Goal: Find specific page/section: Find specific page/section

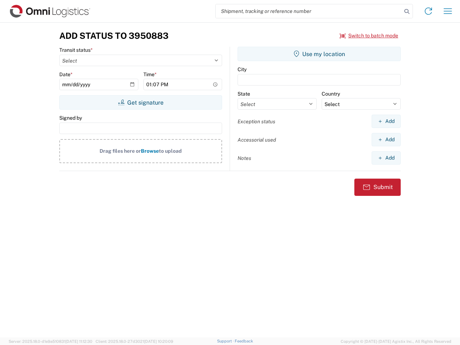
click at [309, 11] on input "search" at bounding box center [309, 11] width 186 height 14
click at [407, 12] on icon at bounding box center [407, 11] width 10 height 10
click at [428, 11] on icon at bounding box center [429, 11] width 12 height 12
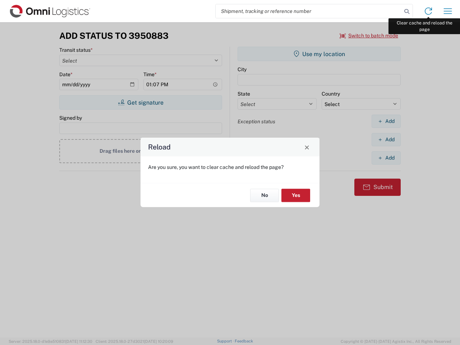
click at [448, 11] on div "Reload Are you sure, you want to clear cache and reload the page? No Yes" at bounding box center [230, 172] width 460 height 345
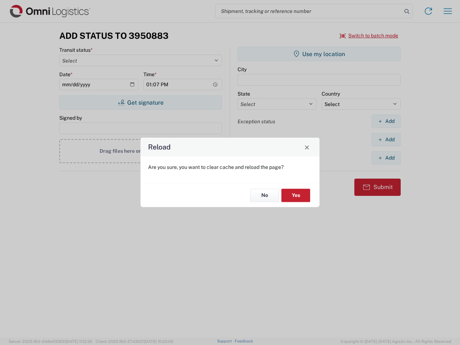
click at [369, 36] on div "Reload Are you sure, you want to clear cache and reload the page? No Yes" at bounding box center [230, 172] width 460 height 345
click at [141, 102] on div "Reload Are you sure, you want to clear cache and reload the page? No Yes" at bounding box center [230, 172] width 460 height 345
click at [319, 54] on div "Reload Are you sure, you want to clear cache and reload the page? No Yes" at bounding box center [230, 172] width 460 height 345
click at [386, 121] on div "Reload Are you sure, you want to clear cache and reload the page? No Yes" at bounding box center [230, 172] width 460 height 345
click at [386, 139] on div "Reload Are you sure, you want to clear cache and reload the page? No Yes" at bounding box center [230, 172] width 460 height 345
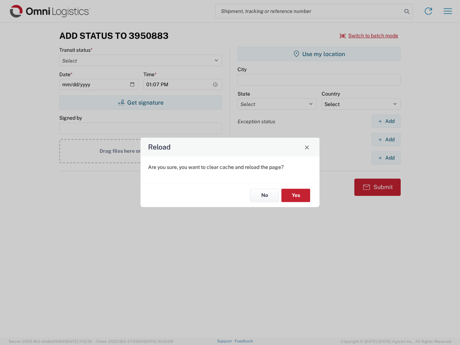
click at [386, 158] on div "Reload Are you sure, you want to clear cache and reload the page? No Yes" at bounding box center [230, 172] width 460 height 345
